Goal: Task Accomplishment & Management: Manage account settings

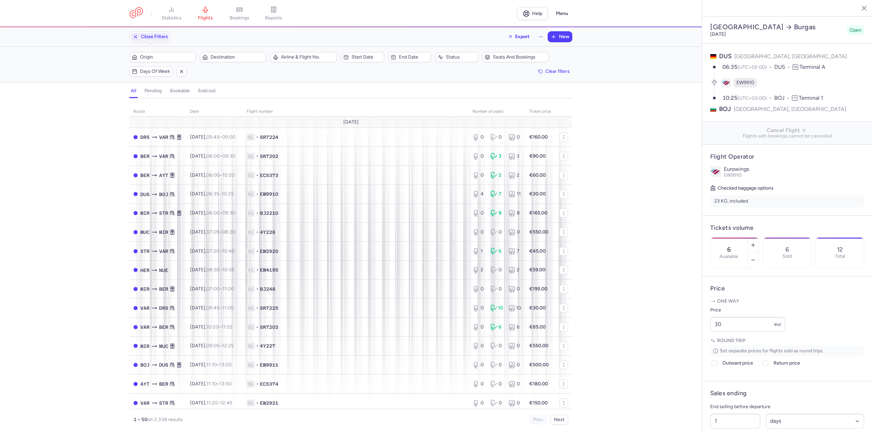
select select "days"
click at [759, 238] on button "button" at bounding box center [753, 245] width 11 height 15
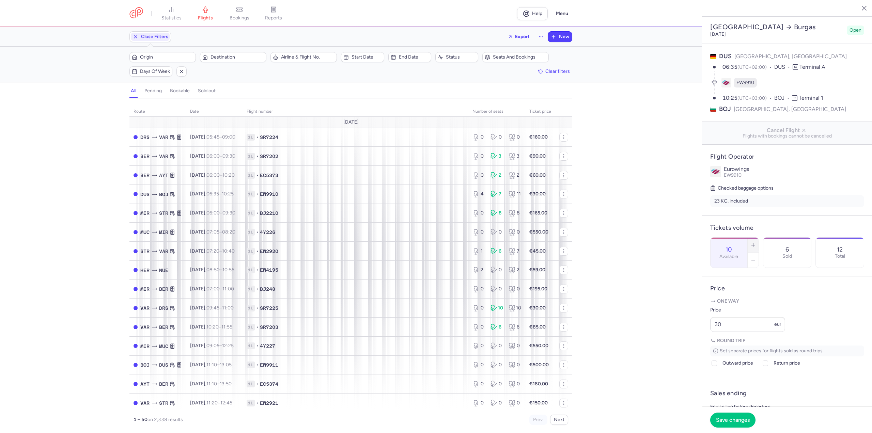
click at [759, 238] on button "button" at bounding box center [753, 245] width 11 height 15
type input "12"
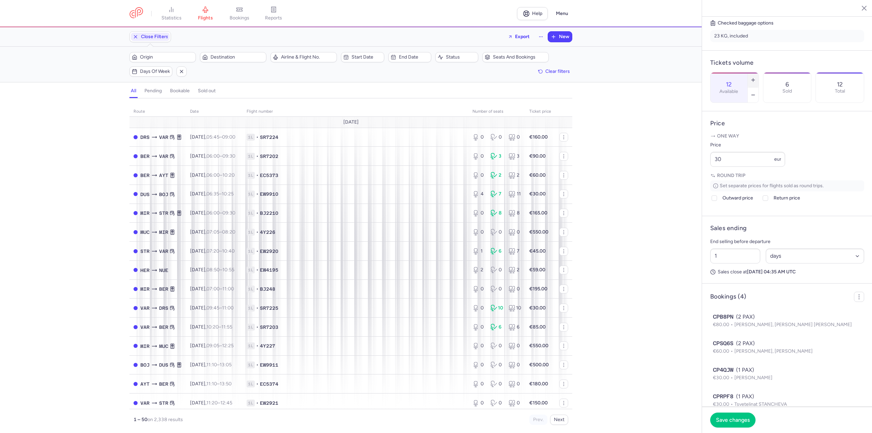
scroll to position [170, 0]
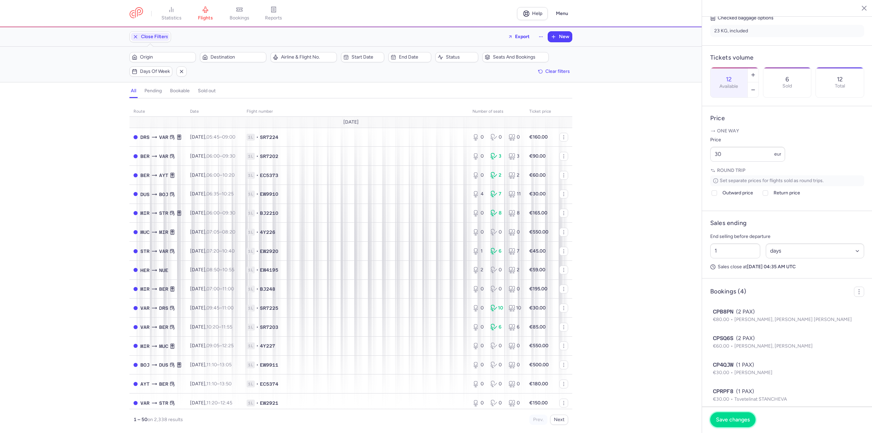
click at [732, 422] on span "Save changes" at bounding box center [733, 420] width 34 height 6
drag, startPoint x: 742, startPoint y: 177, endPoint x: 703, endPoint y: 179, distance: 38.2
click at [703, 179] on article "Price One way Price 30 eur Round trip Set separate prices for flights sold as r…" at bounding box center [787, 158] width 170 height 105
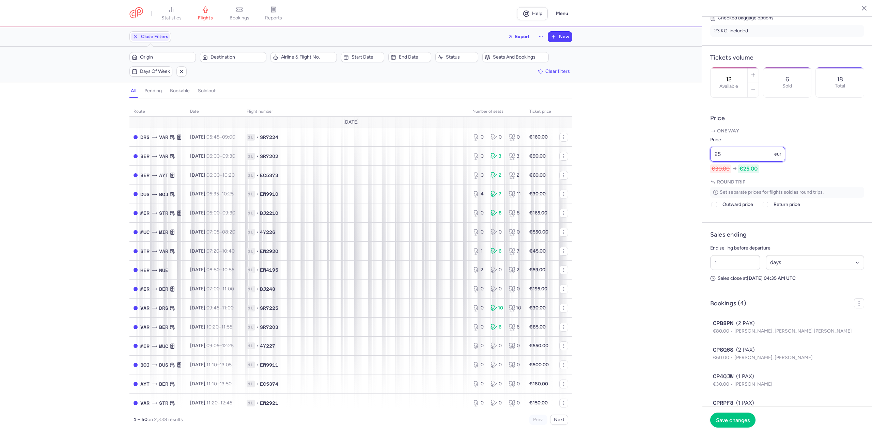
type input "2"
type input "30"
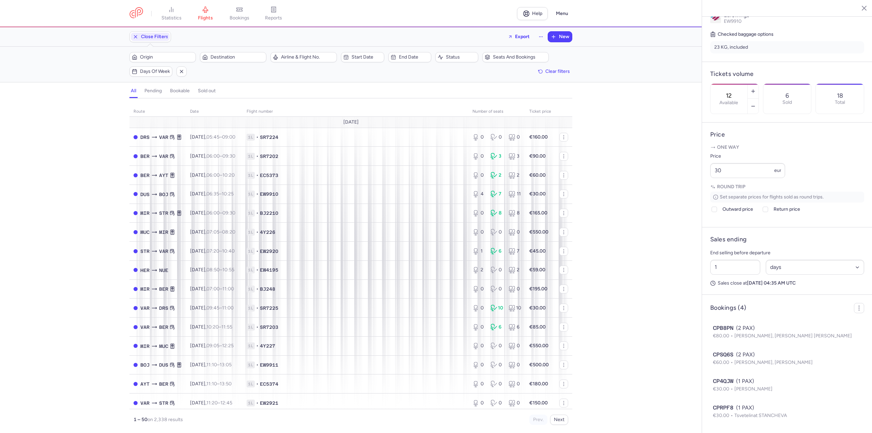
click at [615, 168] on div "route date Flight number number of seats Ticket price [DATE] DRS VAR [DATE] 05:…" at bounding box center [351, 268] width 702 height 331
click at [759, 84] on button "button" at bounding box center [753, 91] width 11 height 15
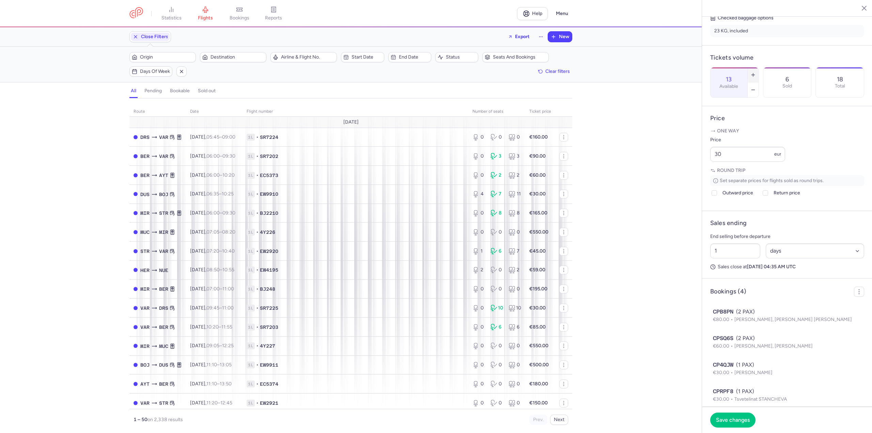
click at [759, 67] on button "button" at bounding box center [753, 74] width 11 height 15
type input "16"
click at [732, 419] on span "Save changes" at bounding box center [733, 420] width 34 height 6
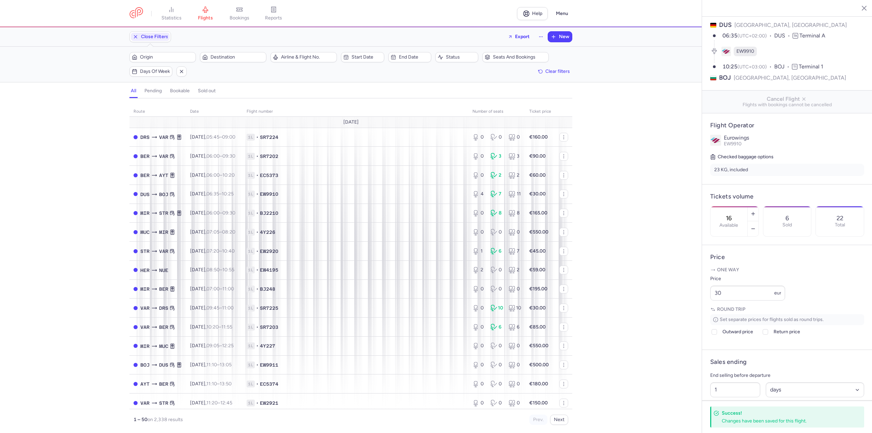
scroll to position [0, 0]
